Goal: Navigation & Orientation: Find specific page/section

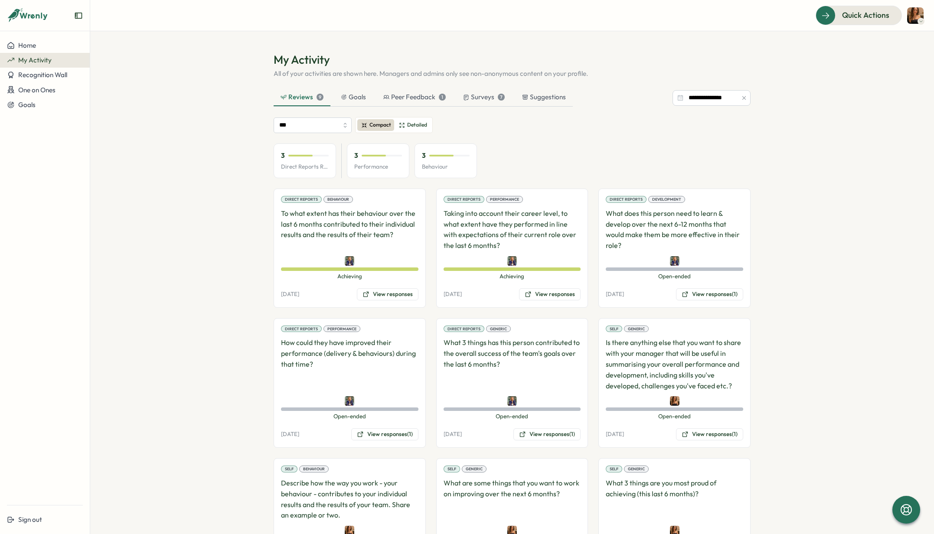
scroll to position [2, 0]
click at [470, 96] on div "Surveys 7" at bounding box center [484, 97] width 42 height 10
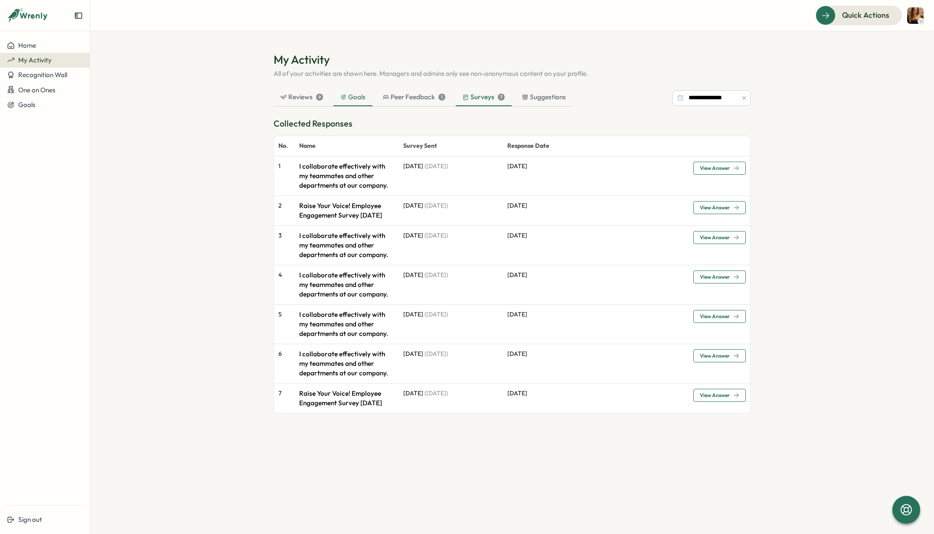
click at [349, 99] on div "Goals" at bounding box center [352, 97] width 25 height 10
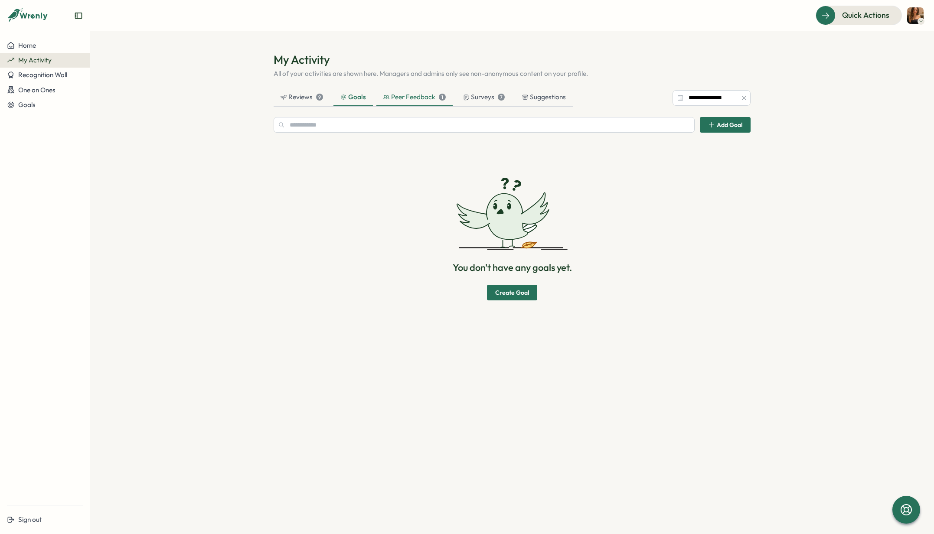
click at [427, 100] on div "Peer Feedback 1" at bounding box center [414, 97] width 62 height 10
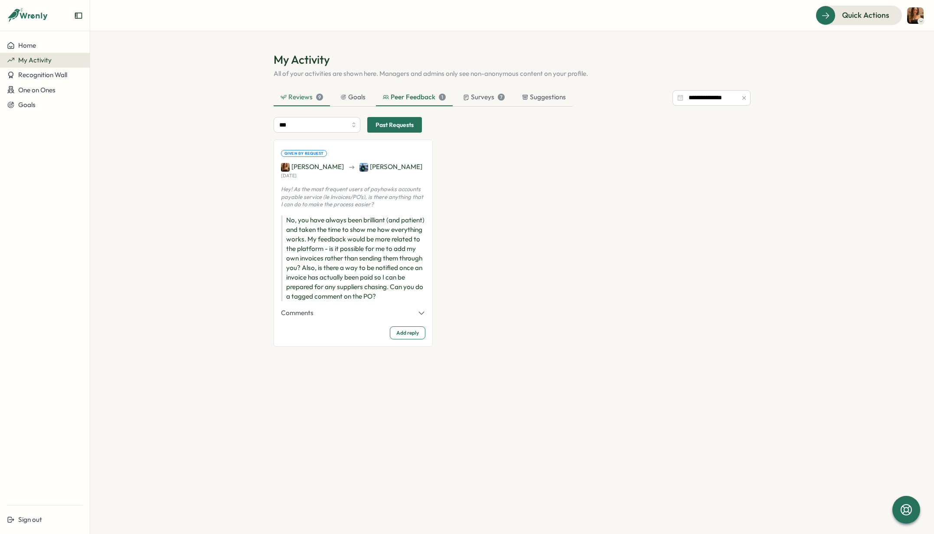
click at [299, 94] on div "Reviews 9" at bounding box center [301, 97] width 42 height 10
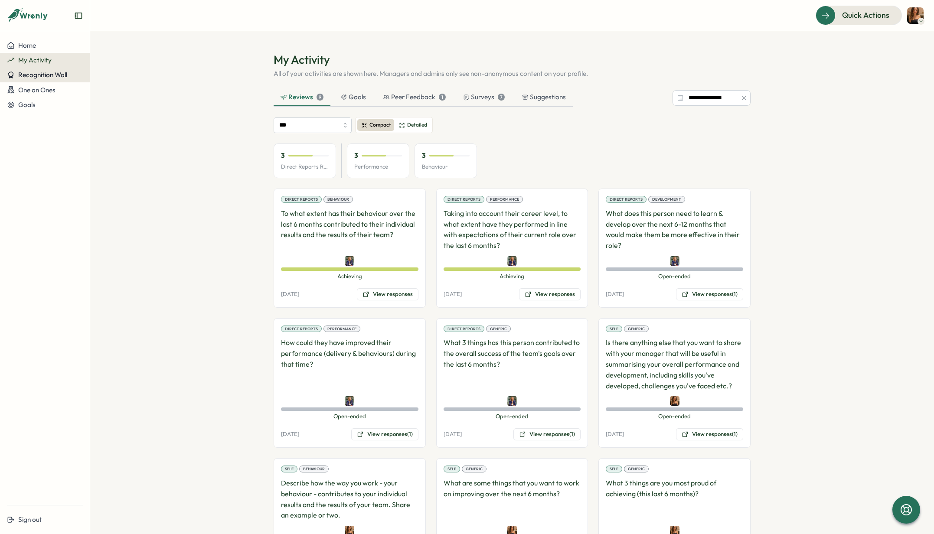
click at [30, 81] on button "Recognition Wall" at bounding box center [45, 75] width 90 height 15
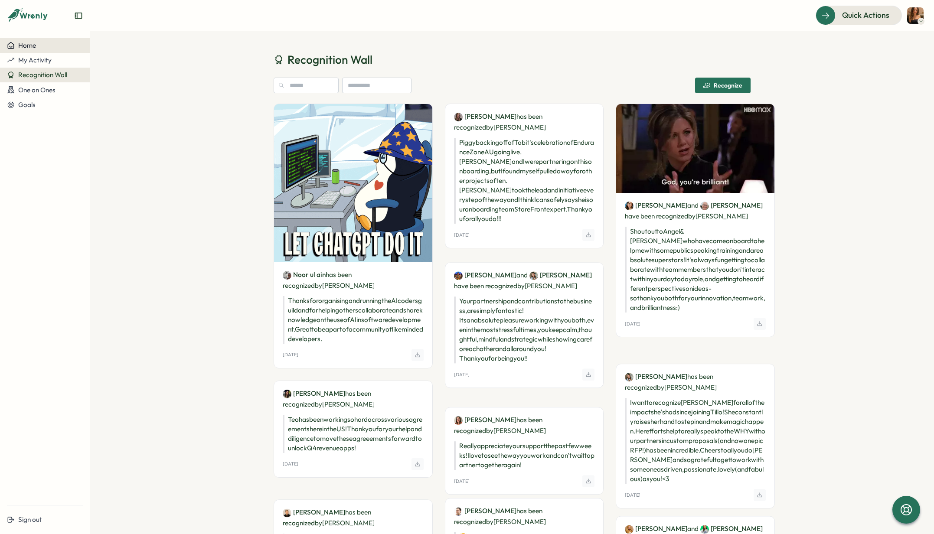
click at [24, 46] on span "Home" at bounding box center [27, 45] width 18 height 8
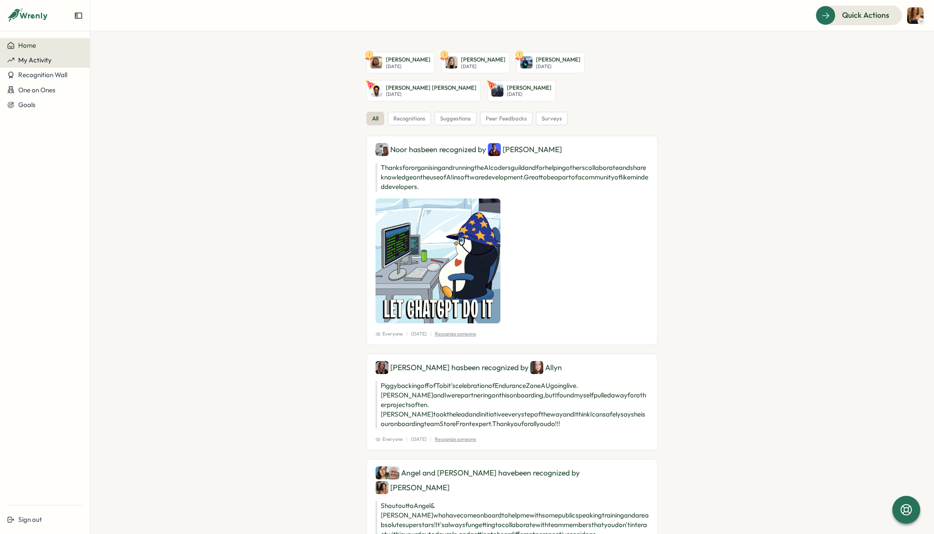
click at [36, 62] on span "My Activity" at bounding box center [34, 60] width 33 height 8
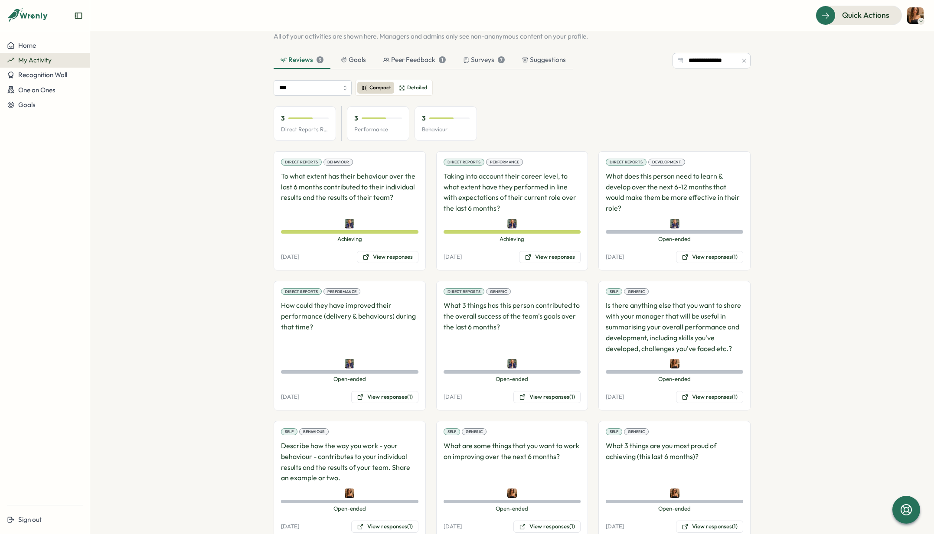
scroll to position [38, 0]
click at [311, 127] on p "Direct Reports Review Avg" at bounding box center [305, 129] width 48 height 8
click at [281, 117] on p "3" at bounding box center [283, 118] width 4 height 10
click at [327, 83] on input "***" at bounding box center [313, 87] width 78 height 16
type input "**********"
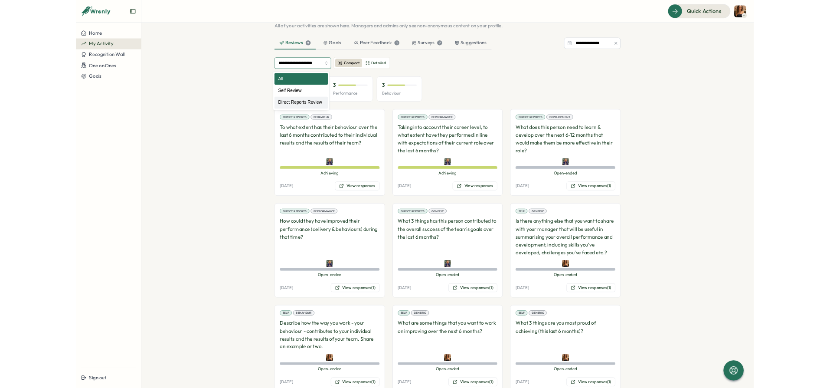
scroll to position [0, 0]
